Goal: Task Accomplishment & Management: Manage account settings

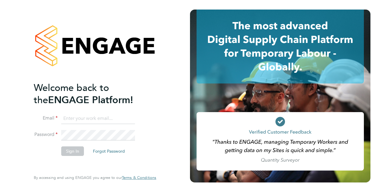
type input "[PERSON_NAME][EMAIL_ADDRESS][PERSON_NAME][DOMAIN_NAME]"
click at [70, 152] on button "Sign In" at bounding box center [72, 152] width 23 height 10
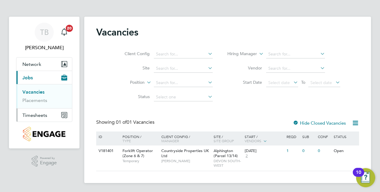
click at [33, 114] on span "Timesheets" at bounding box center [34, 116] width 25 height 6
click at [33, 105] on link "Timesheets" at bounding box center [34, 106] width 25 height 6
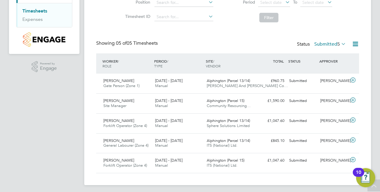
scroll to position [97, 0]
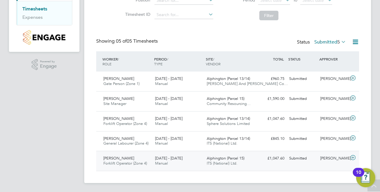
click at [347, 156] on div "[PERSON_NAME]" at bounding box center [333, 159] width 31 height 10
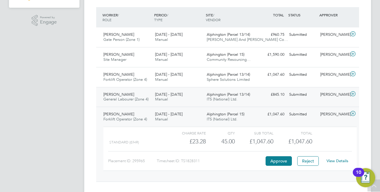
scroll to position [151, 0]
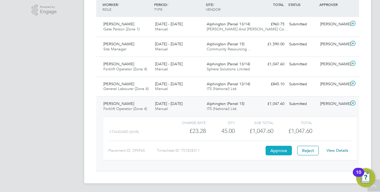
click at [281, 150] on button "Approve" at bounding box center [279, 151] width 26 height 10
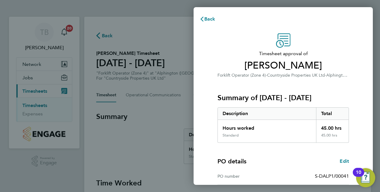
scroll to position [93, 0]
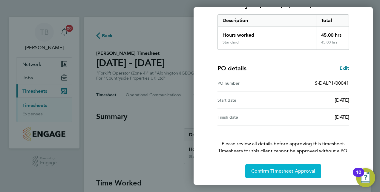
click at [287, 167] on button "Confirm Timesheet Approval" at bounding box center [283, 171] width 76 height 14
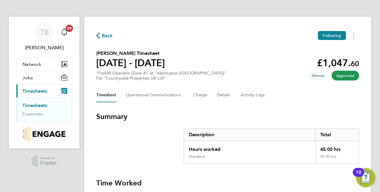
click at [35, 104] on link "Timesheets" at bounding box center [34, 106] width 25 height 6
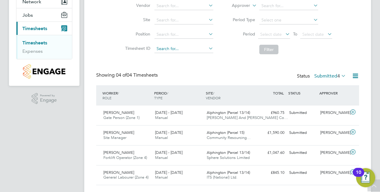
scroll to position [77, 0]
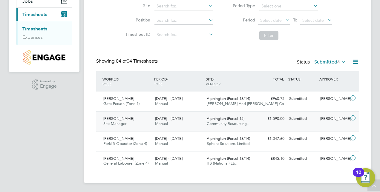
click at [353, 119] on icon at bounding box center [352, 118] width 7 height 5
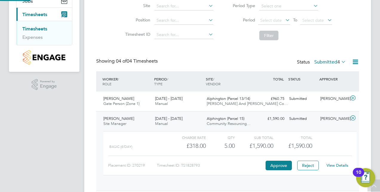
scroll to position [10, 58]
click at [277, 163] on button "Approve" at bounding box center [279, 166] width 26 height 10
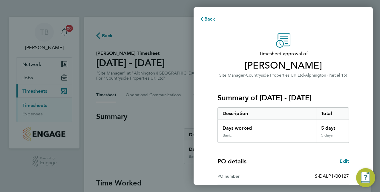
scroll to position [93, 0]
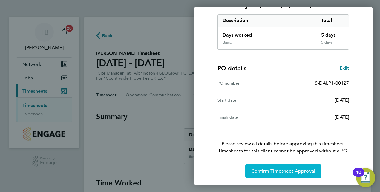
click at [274, 169] on span "Confirm Timesheet Approval" at bounding box center [283, 171] width 64 height 6
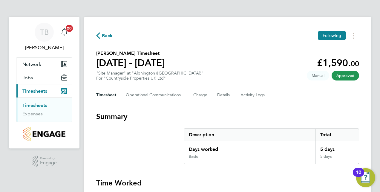
click at [38, 104] on link "Timesheets" at bounding box center [34, 106] width 25 height 6
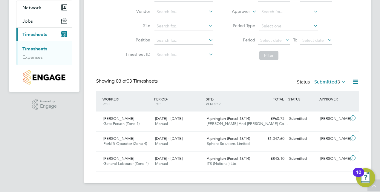
scroll to position [57, 0]
